Goal: Task Accomplishment & Management: Use online tool/utility

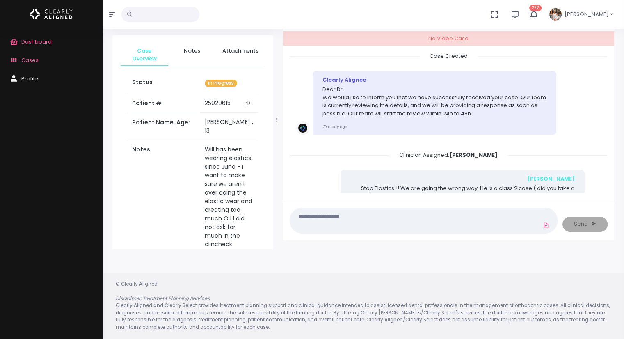
scroll to position [89, 0]
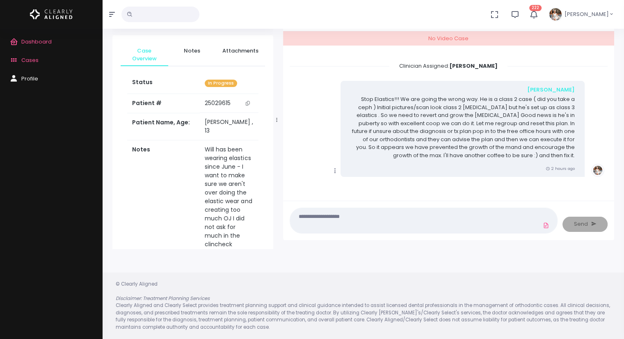
click at [362, 219] on textarea at bounding box center [407, 220] width 225 height 18
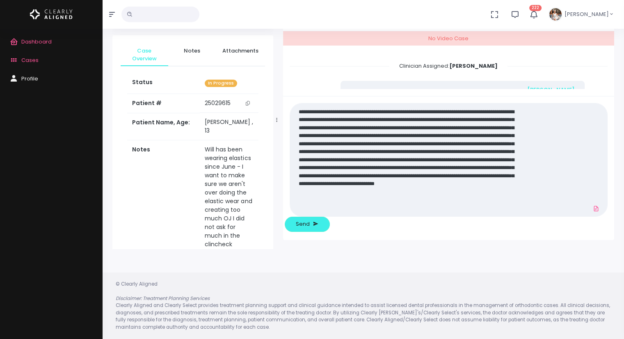
scroll to position [0, 0]
click at [435, 213] on textarea at bounding box center [407, 159] width 225 height 107
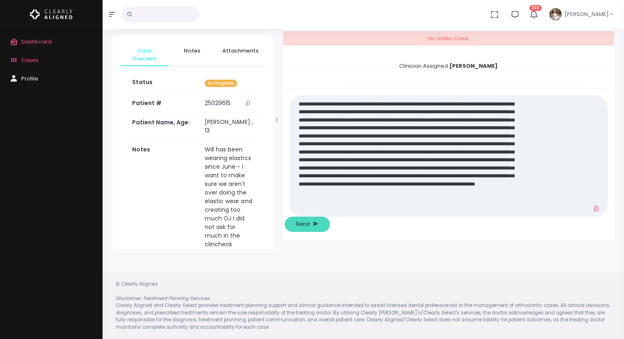
type textarea "**********"
click at [310, 221] on span "Send" at bounding box center [303, 224] width 14 height 8
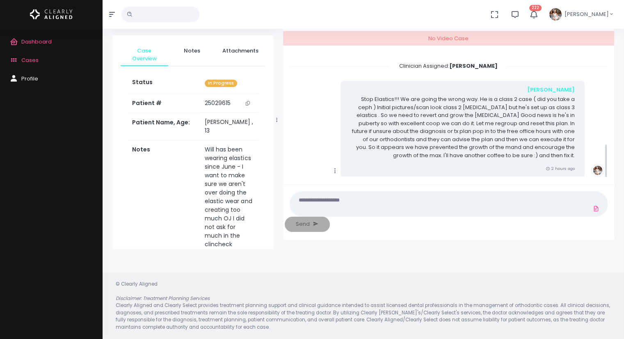
scroll to position [262, 0]
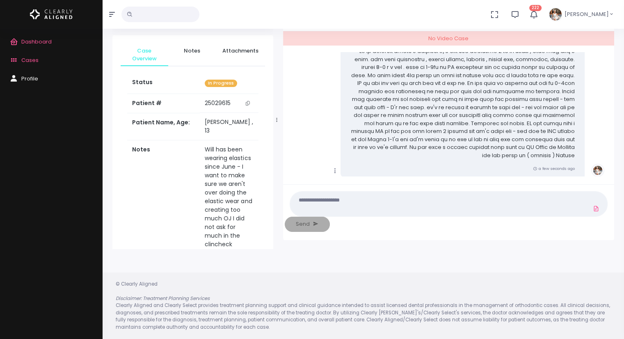
click at [28, 61] on span "Cases" at bounding box center [29, 60] width 17 height 8
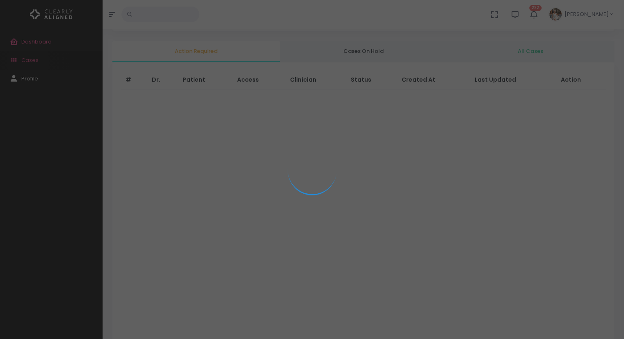
click at [28, 61] on body "**********" at bounding box center [312, 202] width 624 height 535
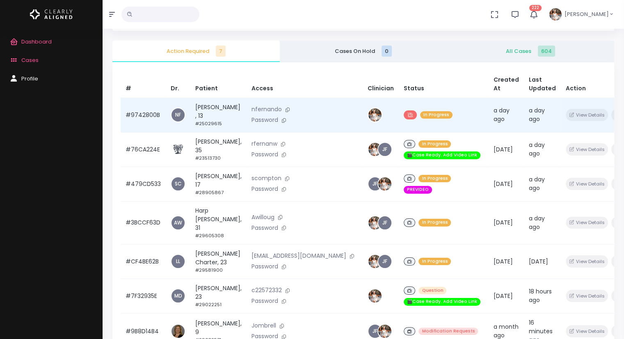
click at [148, 116] on td "#9742800B" at bounding box center [143, 115] width 45 height 34
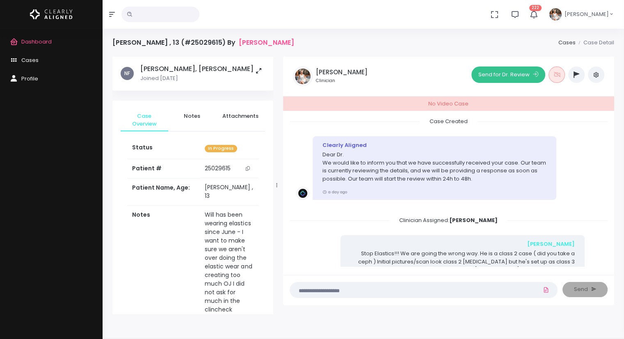
click at [512, 72] on button "Send for Dr. Review" at bounding box center [508, 74] width 74 height 16
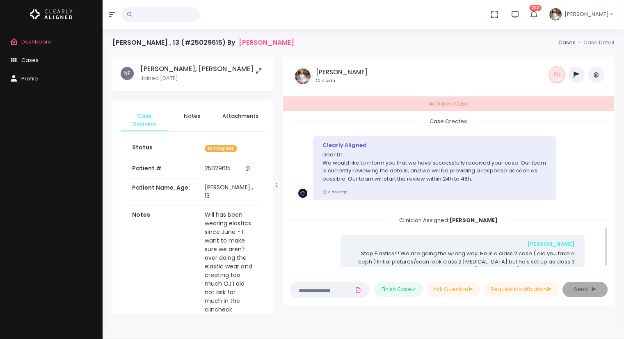
scroll to position [410, 0]
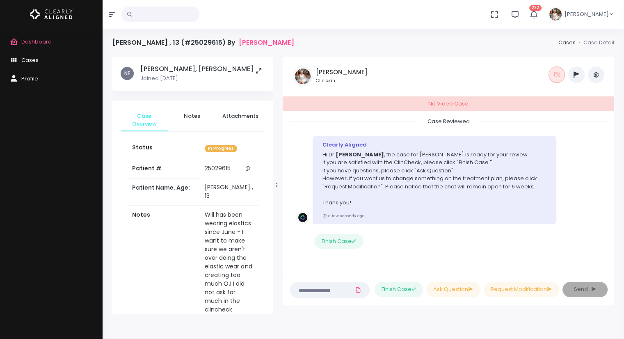
click at [30, 60] on span "Cases" at bounding box center [29, 60] width 17 height 8
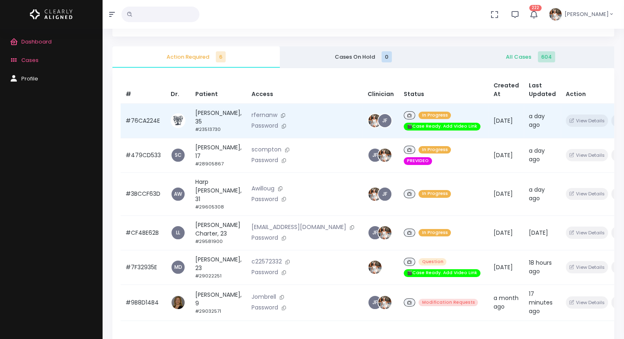
scroll to position [123, 0]
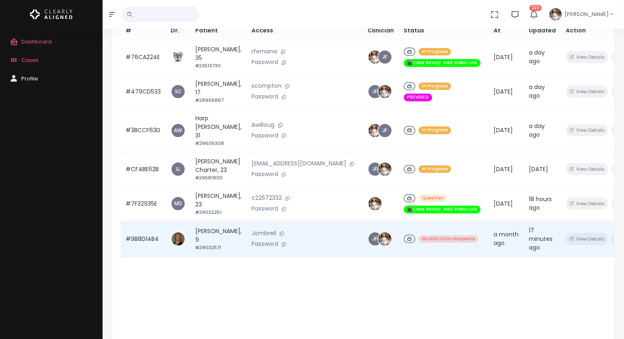
click at [134, 235] on td "#9B8D14B4" at bounding box center [143, 239] width 45 height 36
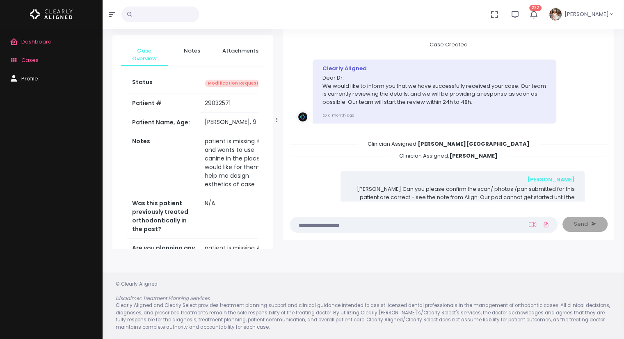
scroll to position [1337, 0]
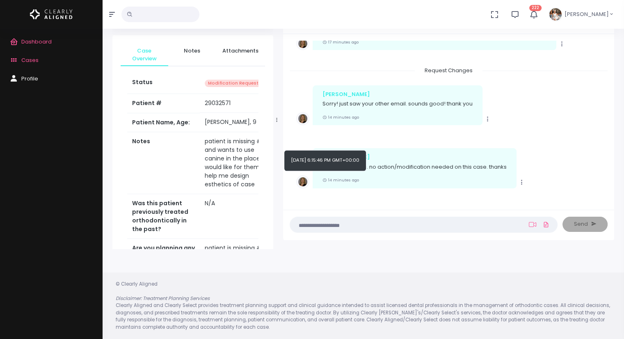
click at [411, 227] on textarea at bounding box center [407, 224] width 225 height 9
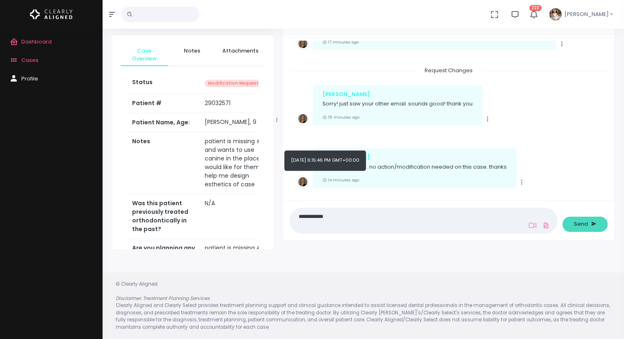
type textarea "**********"
click at [581, 226] on span "Send" at bounding box center [581, 224] width 14 height 8
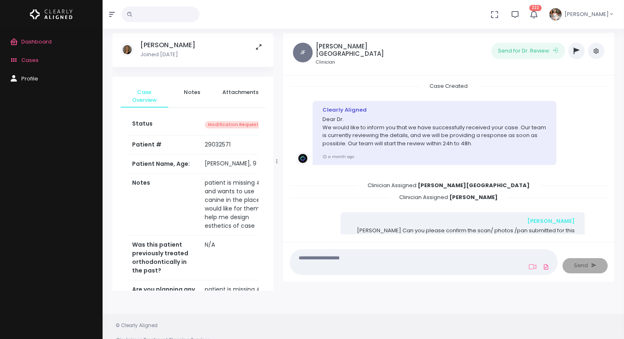
scroll to position [0, 0]
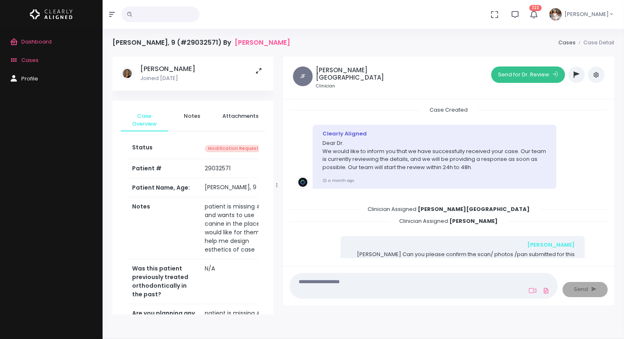
click at [530, 68] on button "Send for Dr. Review" at bounding box center [528, 74] width 74 height 16
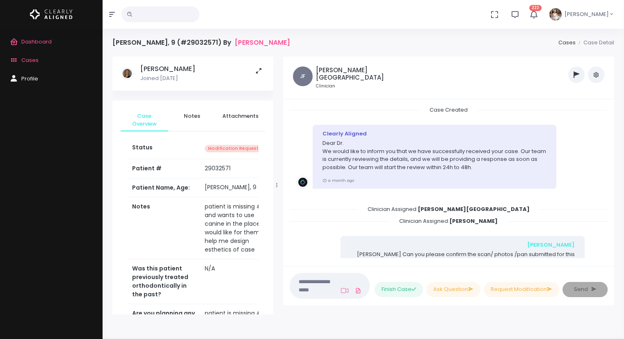
scroll to position [1564, 0]
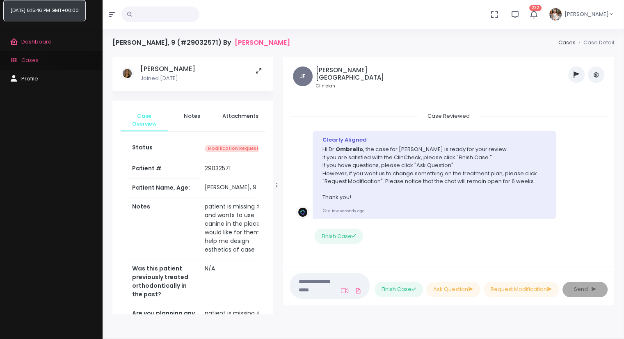
click at [28, 61] on span "Cases" at bounding box center [29, 60] width 17 height 8
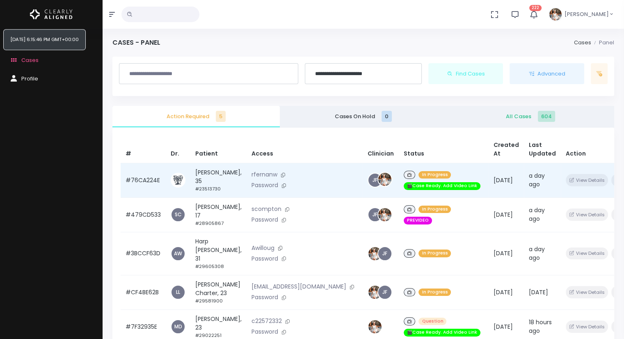
scroll to position [196, 0]
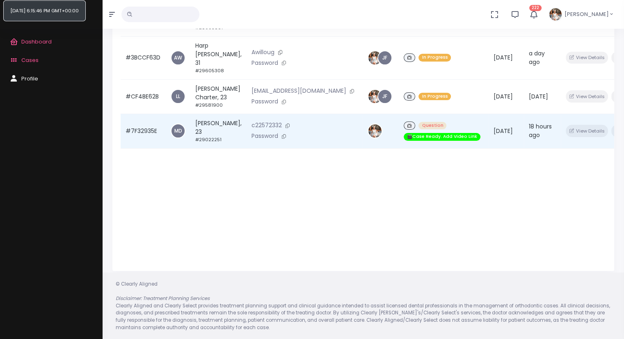
click at [144, 119] on td "#7F32935E" at bounding box center [143, 131] width 45 height 34
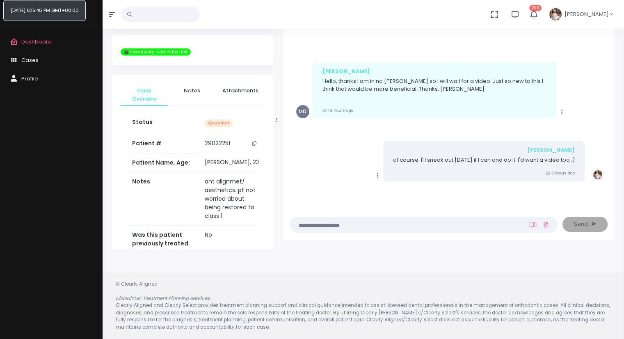
scroll to position [403, 0]
click at [40, 61] on link "Cases" at bounding box center [51, 60] width 102 height 18
